Goal: Task Accomplishment & Management: Manage account settings

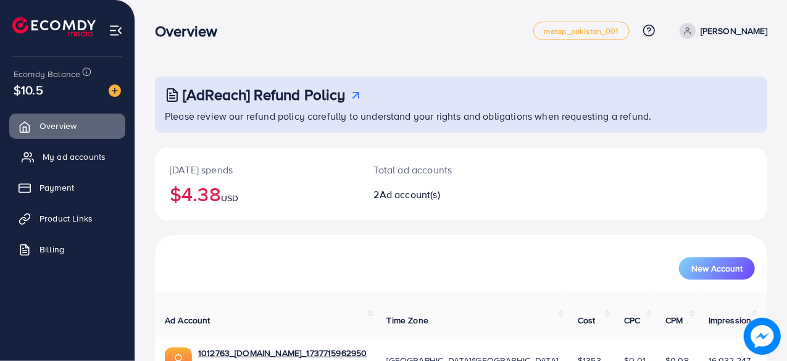
click at [98, 155] on span "My ad accounts" at bounding box center [74, 157] width 63 height 12
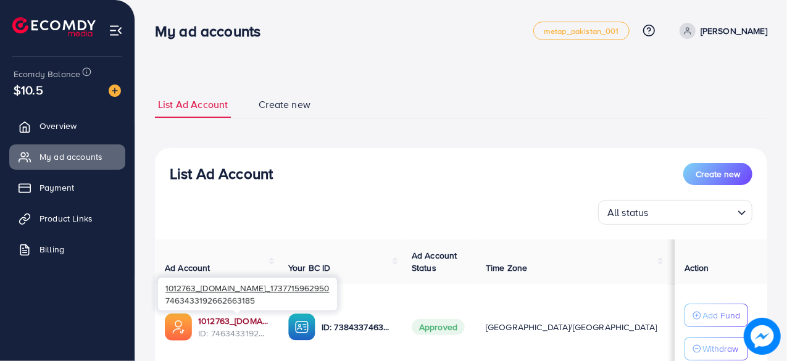
click at [256, 318] on link "1012763_[DOMAIN_NAME]_1737715962950" at bounding box center [233, 321] width 70 height 12
click at [254, 320] on link "1012763_[DOMAIN_NAME]_1737715962950" at bounding box center [233, 321] width 70 height 12
click at [240, 319] on link "1012763_[DOMAIN_NAME]_1737715962950" at bounding box center [233, 321] width 70 height 12
click at [252, 328] on span "ID: 7463433192662663185" at bounding box center [233, 333] width 70 height 12
click at [256, 315] on link "1012763_[DOMAIN_NAME]_1737715962950" at bounding box center [233, 321] width 70 height 12
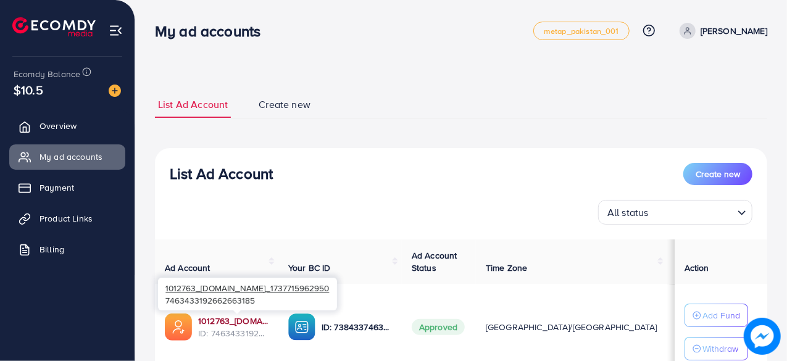
click at [244, 318] on link "1012763_[DOMAIN_NAME]_1737715962950" at bounding box center [233, 321] width 70 height 12
click at [251, 319] on link "1012763_[DOMAIN_NAME]_1737715962950" at bounding box center [233, 321] width 70 height 12
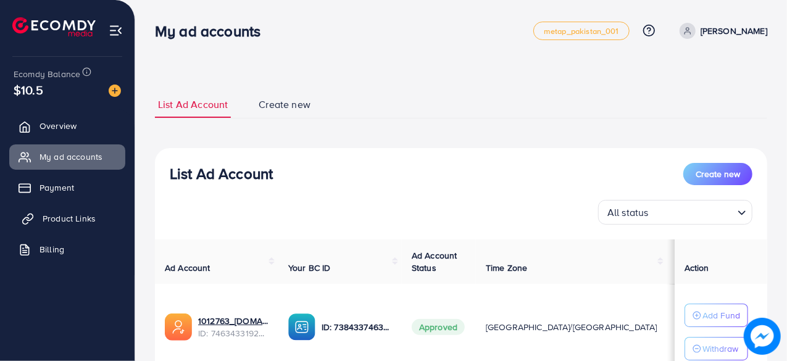
click at [89, 219] on span "Product Links" at bounding box center [69, 218] width 53 height 12
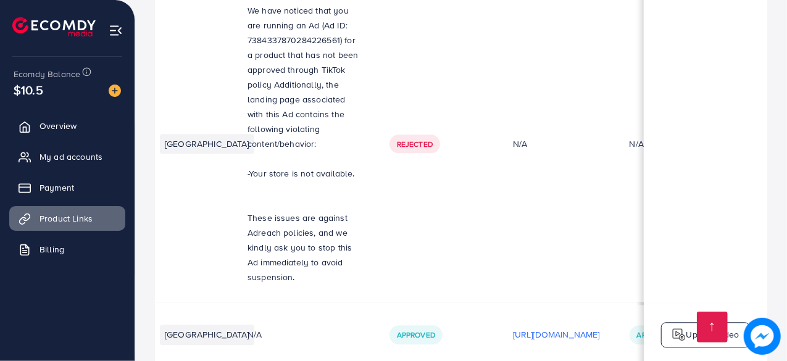
scroll to position [0, 186]
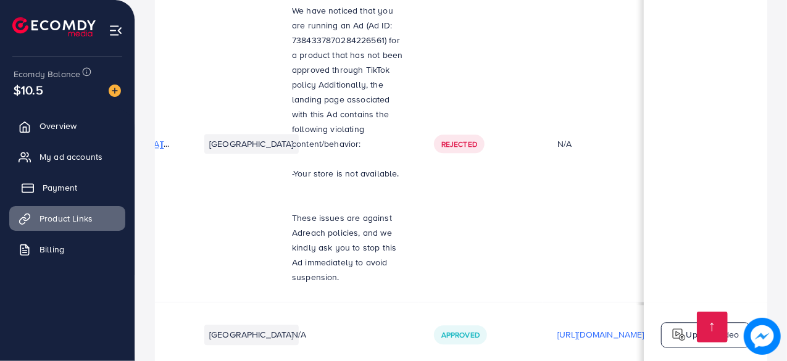
click at [67, 187] on span "Payment" at bounding box center [60, 187] width 35 height 12
